Goal: Task Accomplishment & Management: Use online tool/utility

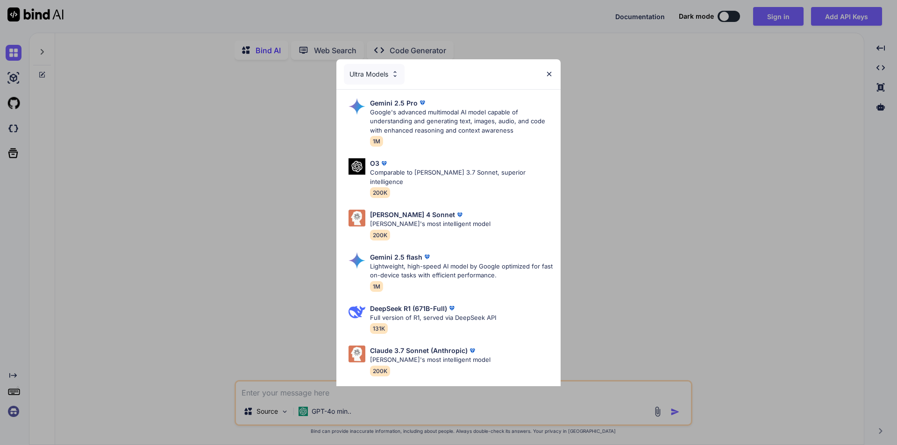
type textarea "x"
click at [645, 140] on div "Ultra Models Gemini 2.5 Pro Google's advanced multimodal AI model capable of un…" at bounding box center [448, 222] width 897 height 445
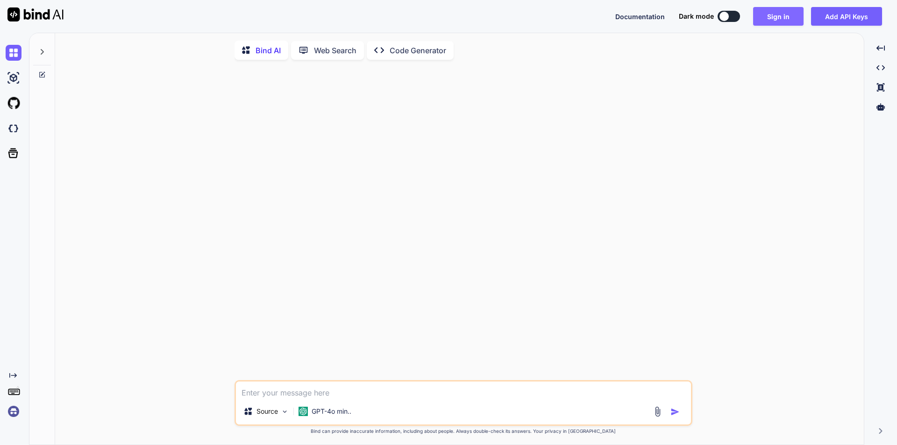
click at [773, 20] on button "Sign in" at bounding box center [778, 16] width 50 height 19
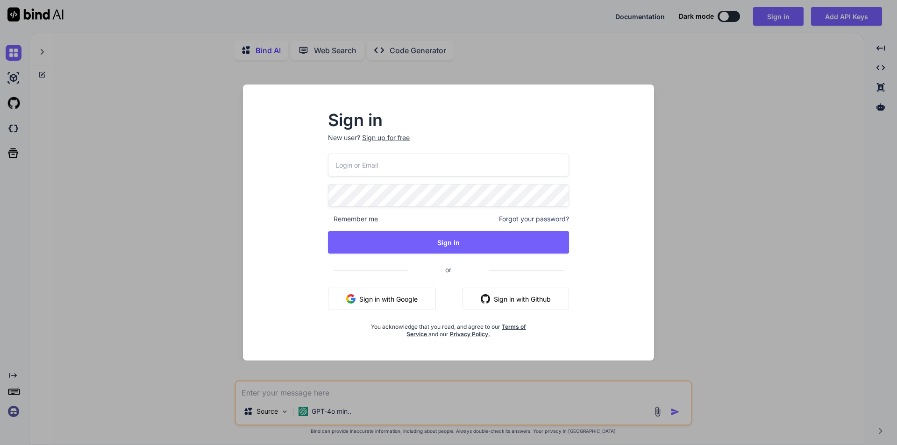
click at [507, 168] on input "email" at bounding box center [448, 165] width 241 height 23
click at [354, 167] on input "[EMAIL_ADDRESS][DOMAIN_NAME]" at bounding box center [448, 165] width 241 height 23
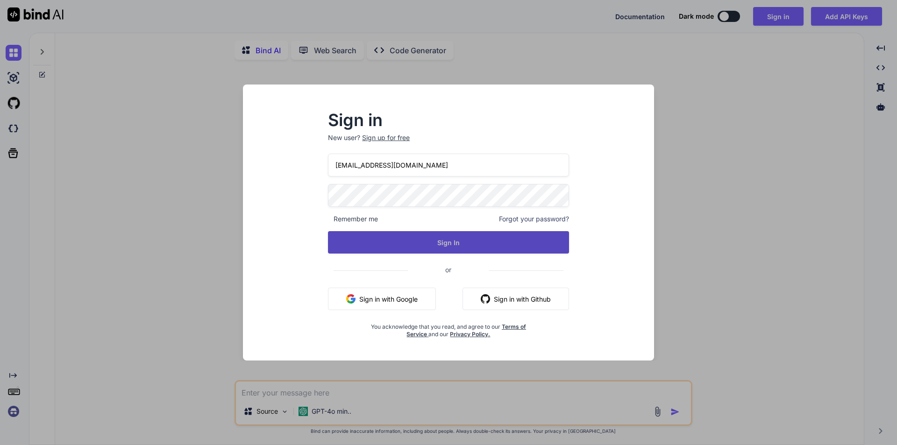
type input "[EMAIL_ADDRESS][DOMAIN_NAME]"
click at [390, 241] on button "Sign In" at bounding box center [448, 242] width 241 height 22
click at [443, 244] on button "Sign In" at bounding box center [448, 242] width 241 height 22
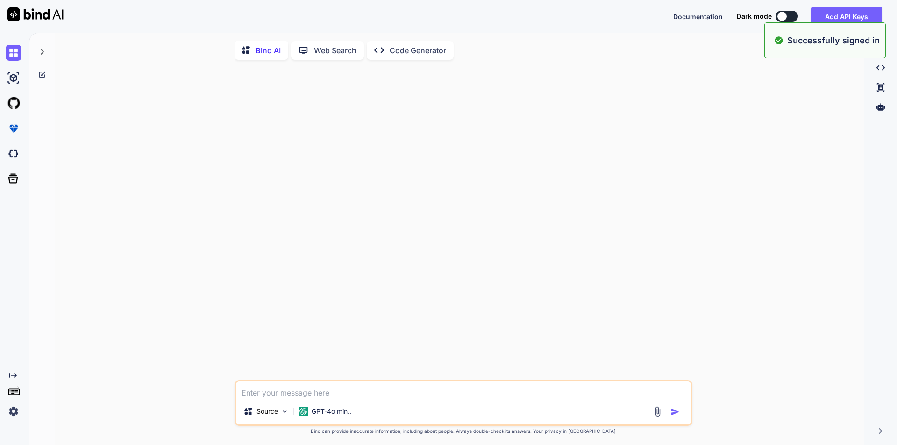
type textarea "x"
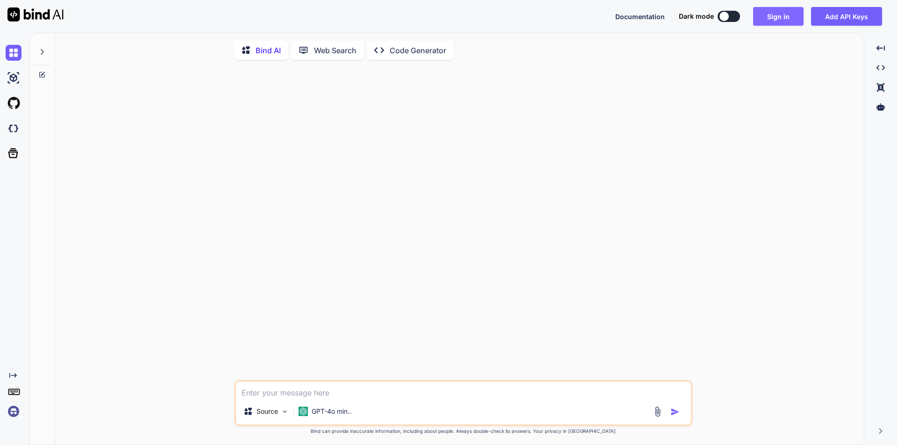
click at [777, 15] on button "Sign in" at bounding box center [778, 16] width 50 height 19
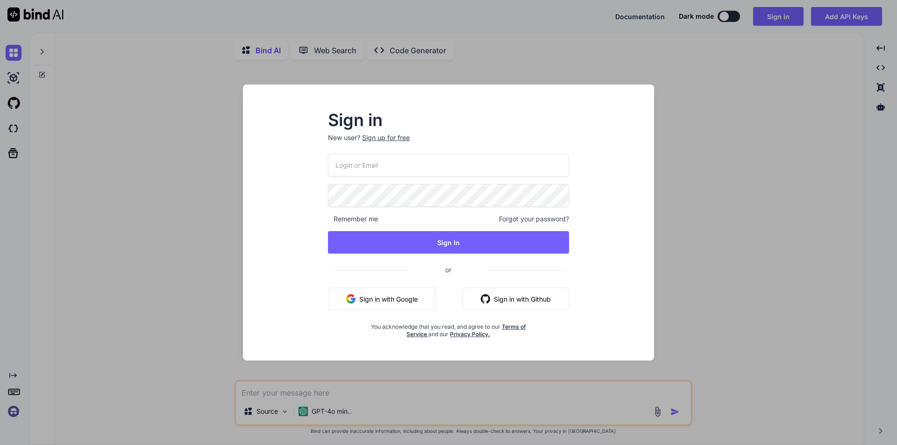
click at [461, 162] on input "email" at bounding box center [448, 165] width 241 height 23
click at [354, 167] on input "[EMAIL_ADDRESS][DOMAIN_NAME]" at bounding box center [448, 165] width 241 height 23
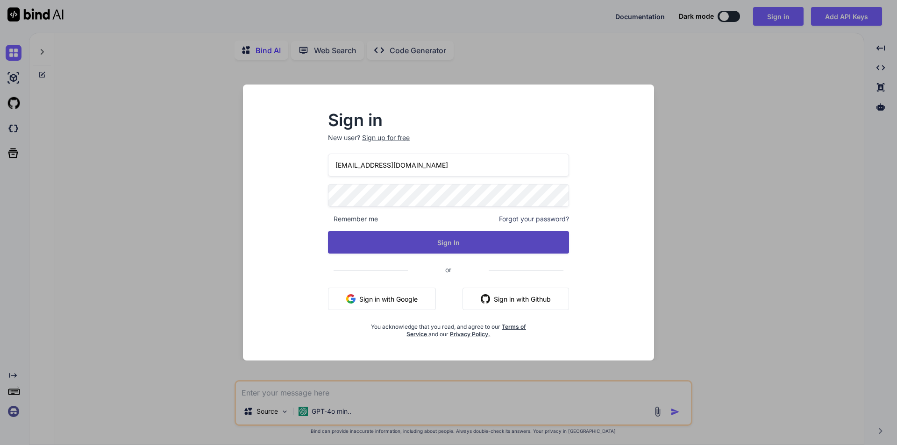
type input "[EMAIL_ADDRESS][DOMAIN_NAME]"
click at [416, 240] on button "Sign In" at bounding box center [448, 242] width 241 height 22
click at [451, 243] on button "Sign In" at bounding box center [448, 242] width 241 height 22
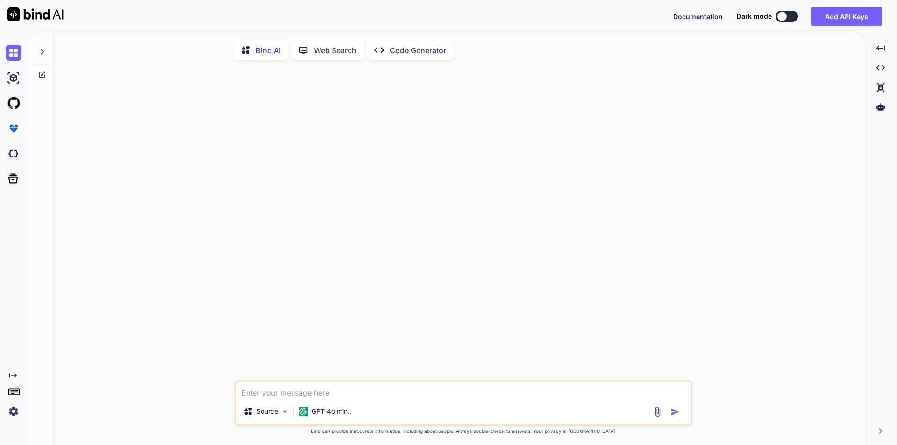
click at [789, 19] on button at bounding box center [786, 16] width 22 height 11
type textarea "x"
